Goal: Communication & Community: Answer question/provide support

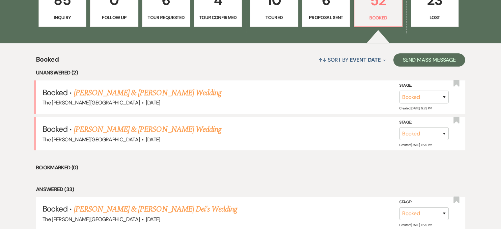
scroll to position [224, 0]
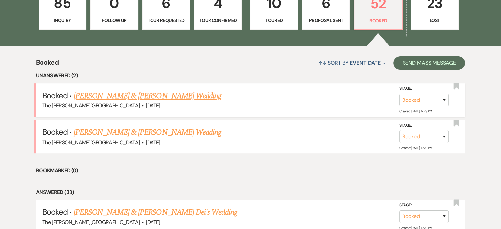
click at [162, 90] on link "[PERSON_NAME] & [PERSON_NAME] Wedding" at bounding box center [148, 96] width 148 height 12
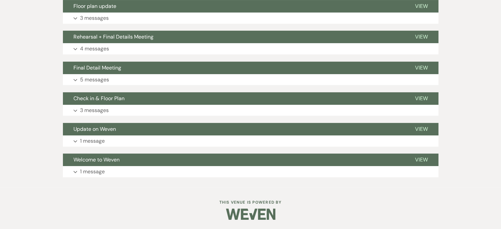
scroll to position [224, 0]
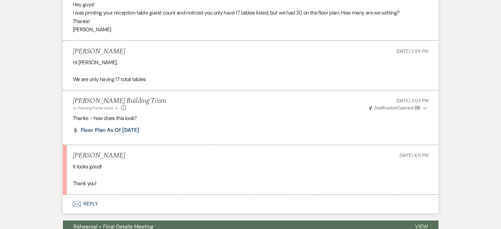
click at [92, 203] on button "Envelope Reply" at bounding box center [250, 204] width 375 height 18
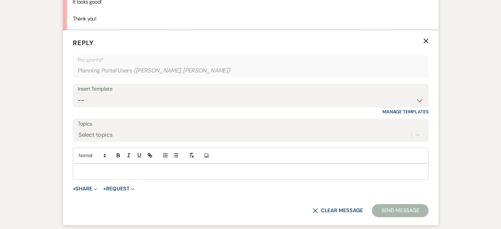
scroll to position [400, 0]
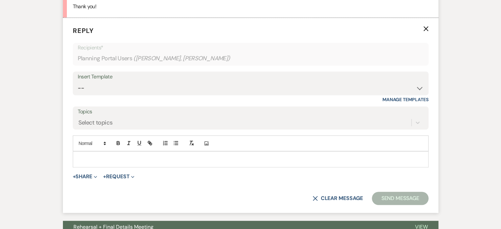
click at [124, 161] on p at bounding box center [250, 158] width 345 height 7
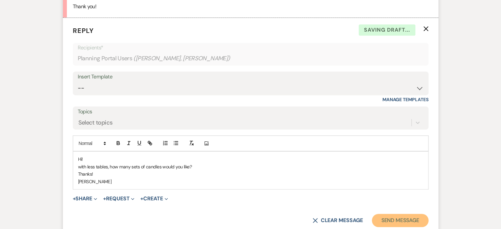
click at [385, 217] on button "Send Message" at bounding box center [400, 220] width 56 height 13
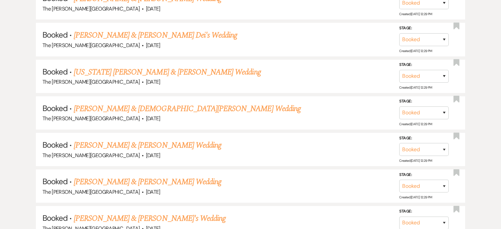
scroll to position [224, 0]
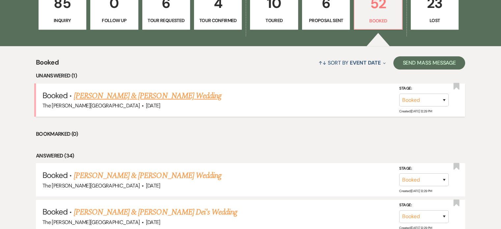
click at [140, 90] on link "[PERSON_NAME] & [PERSON_NAME] Wedding" at bounding box center [148, 96] width 148 height 12
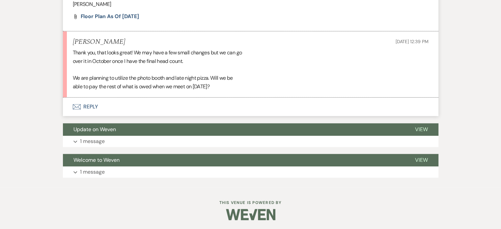
scroll to position [589, 0]
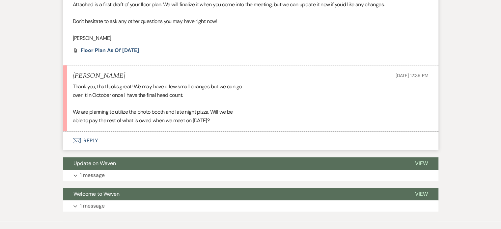
click at [90, 144] on button "Envelope Reply" at bounding box center [250, 140] width 375 height 18
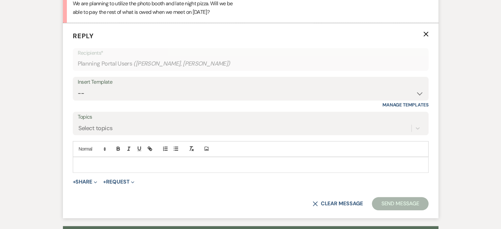
scroll to position [703, 0]
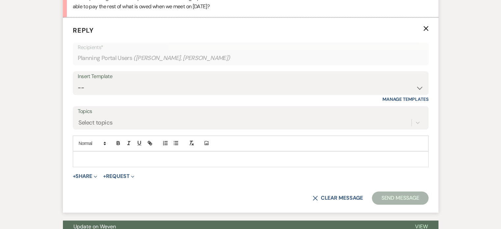
click at [106, 158] on p at bounding box center [250, 158] width 345 height 7
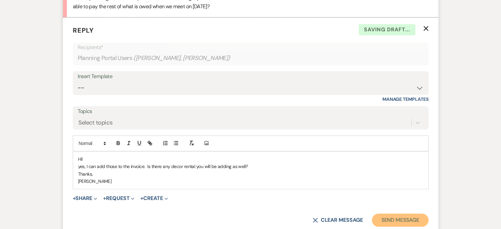
click at [389, 223] on button "Send Message" at bounding box center [400, 219] width 56 height 13
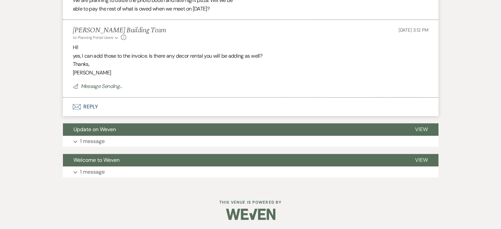
scroll to position [596, 0]
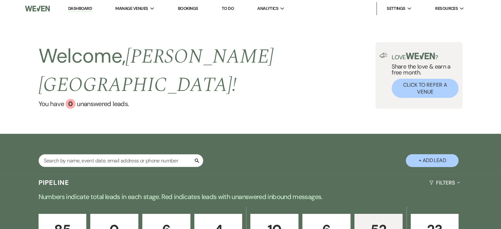
scroll to position [10, 0]
